Goal: Navigation & Orientation: Find specific page/section

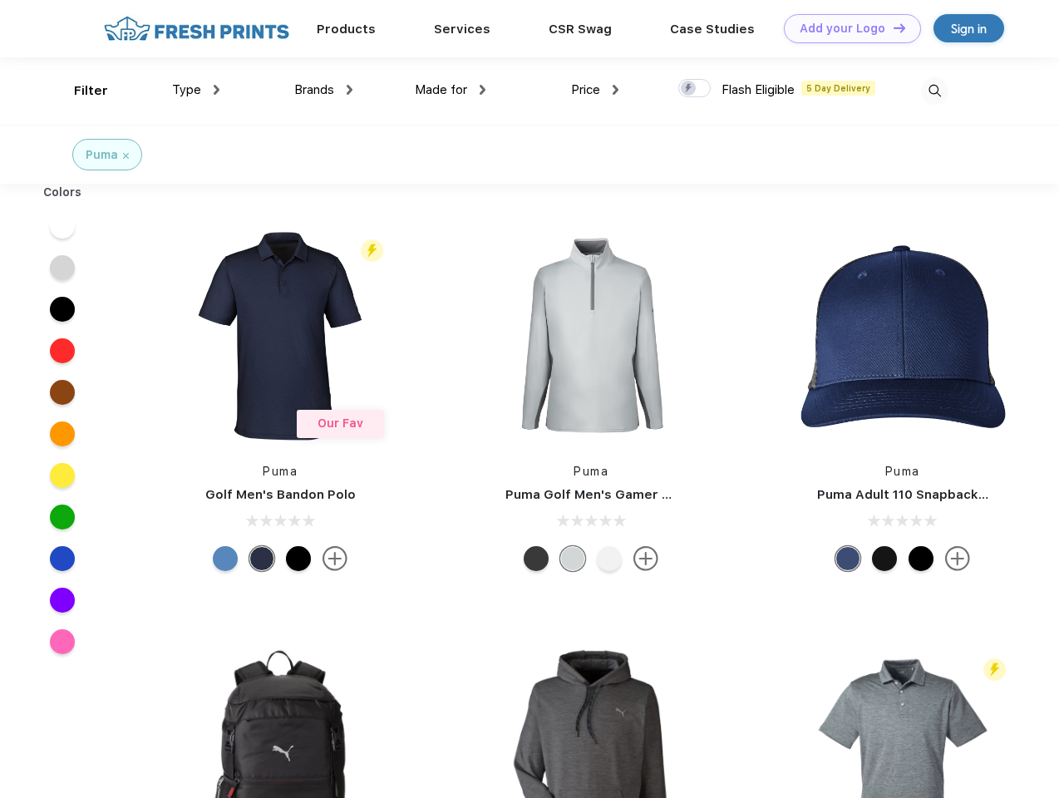
scroll to position [1, 0]
click at [846, 28] on link "Add your Logo Design Tool" at bounding box center [852, 28] width 137 height 29
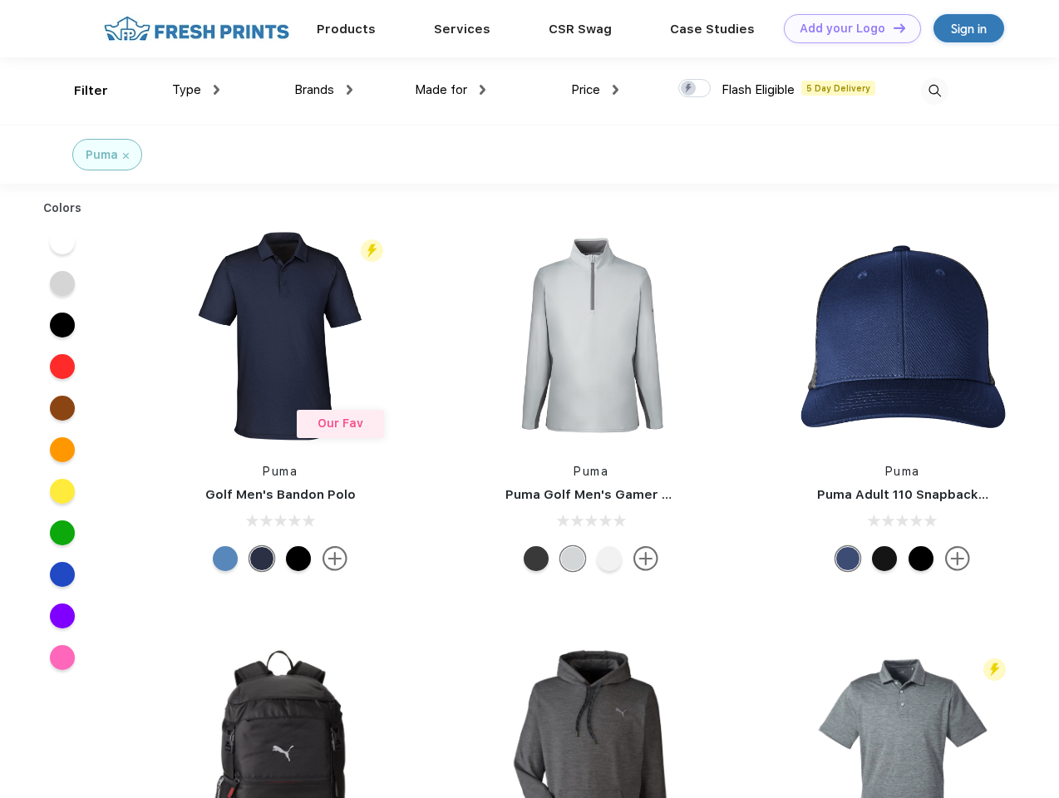
click at [0, 0] on div "Design Tool" at bounding box center [0, 0] width 0 height 0
click at [892, 27] on link "Add your Logo Design Tool" at bounding box center [852, 28] width 137 height 29
click at [80, 91] on div "Filter" at bounding box center [91, 90] width 34 height 19
click at [196, 90] on span "Type" at bounding box center [186, 89] width 29 height 15
click at [323, 90] on span "Brands" at bounding box center [314, 89] width 40 height 15
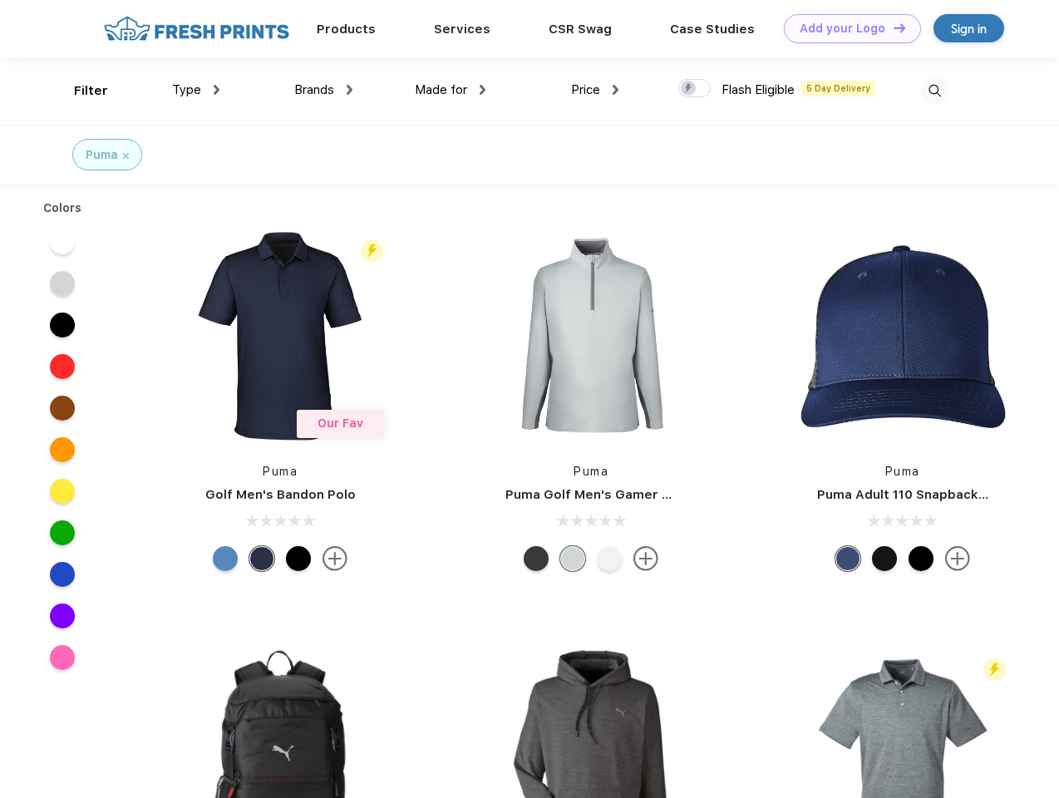
click at [451, 90] on span "Made for" at bounding box center [441, 89] width 52 height 15
click at [595, 90] on span "Price" at bounding box center [585, 89] width 29 height 15
click at [695, 89] on div at bounding box center [694, 88] width 32 height 18
click at [689, 89] on input "checkbox" at bounding box center [683, 83] width 11 height 11
click at [934, 91] on img at bounding box center [934, 90] width 27 height 27
